Goal: Task Accomplishment & Management: Manage account settings

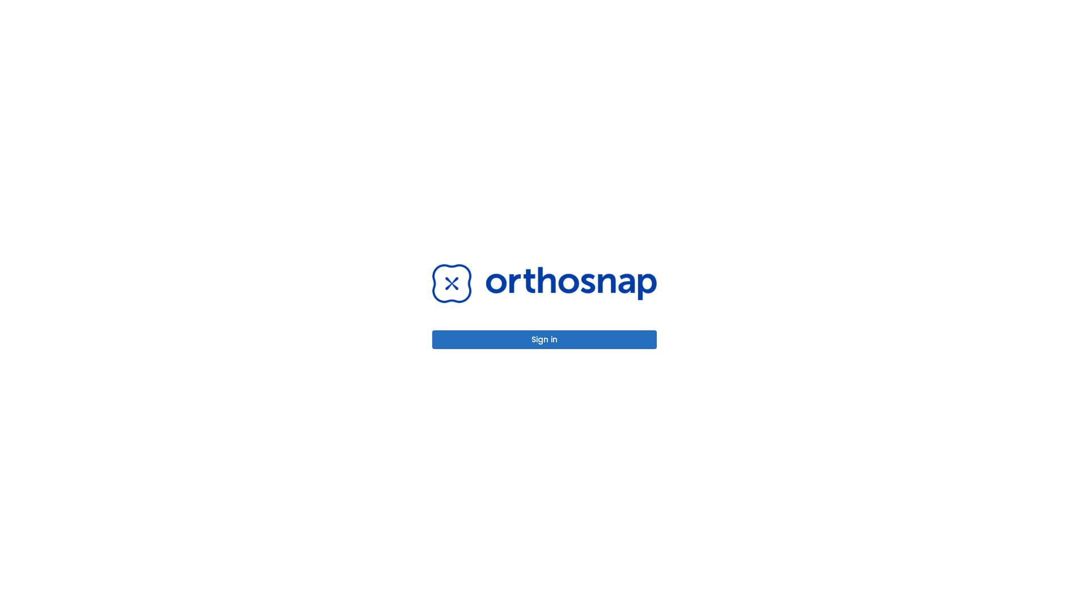
click at [544, 339] on button "Sign in" at bounding box center [544, 339] width 225 height 19
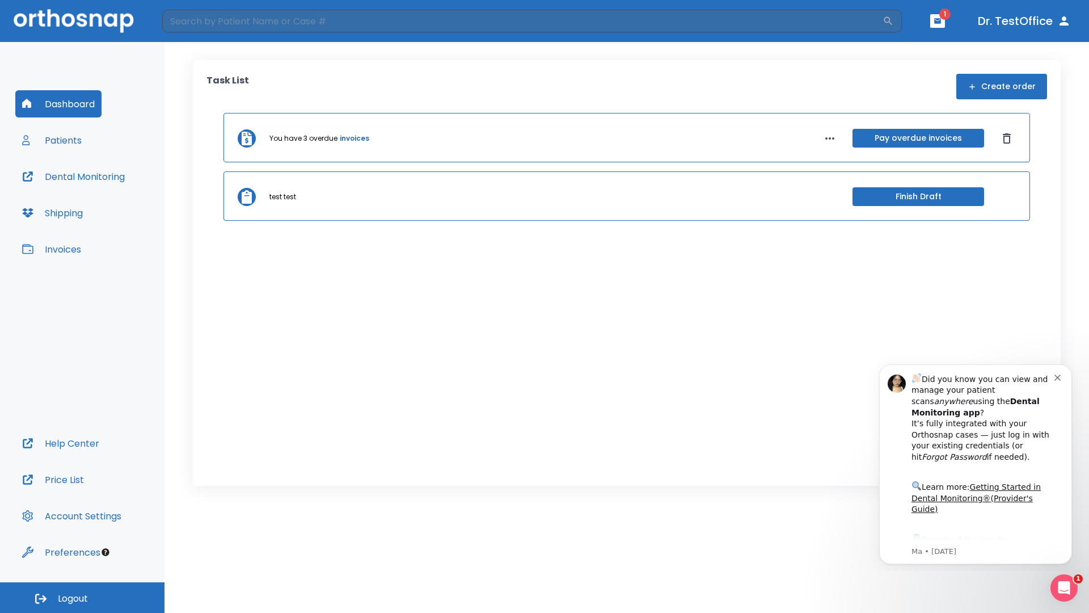
click at [82, 597] on span "Logout" at bounding box center [73, 598] width 30 height 12
